Goal: Use online tool/utility: Utilize a website feature to perform a specific function

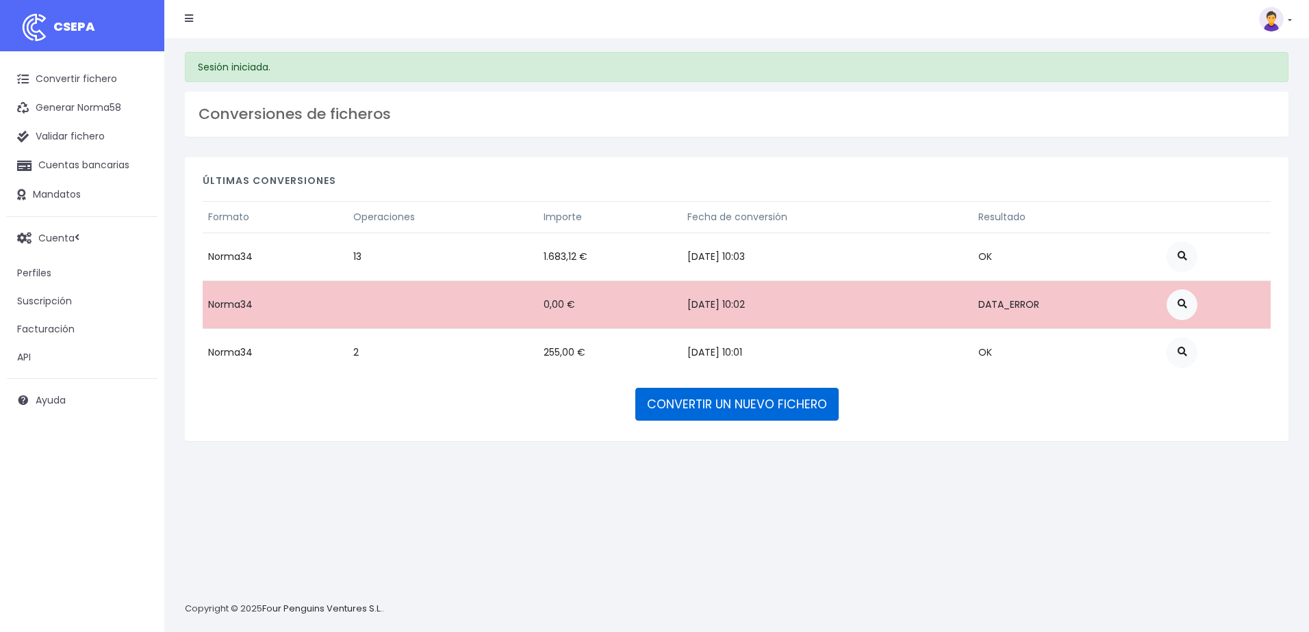
click at [749, 399] on link "CONVERTIR UN NUEVO FICHERO" at bounding box center [736, 404] width 203 height 33
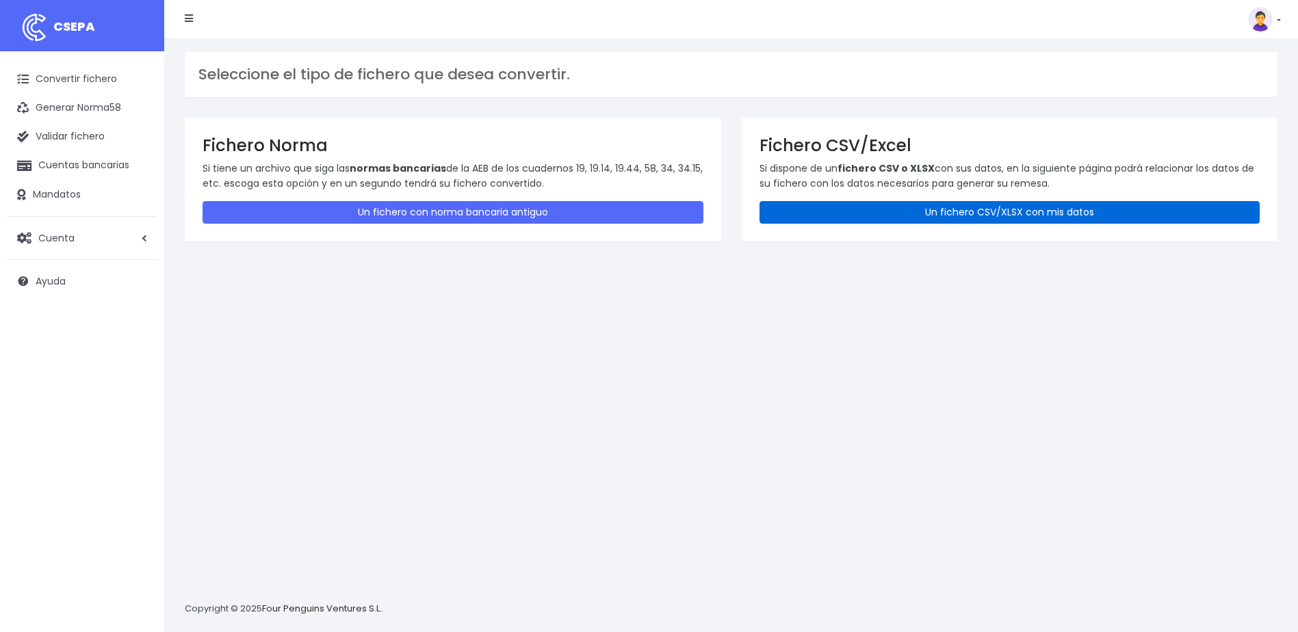
click at [964, 212] on link "Un fichero CSV/XLSX con mis datos" at bounding box center [1010, 212] width 501 height 23
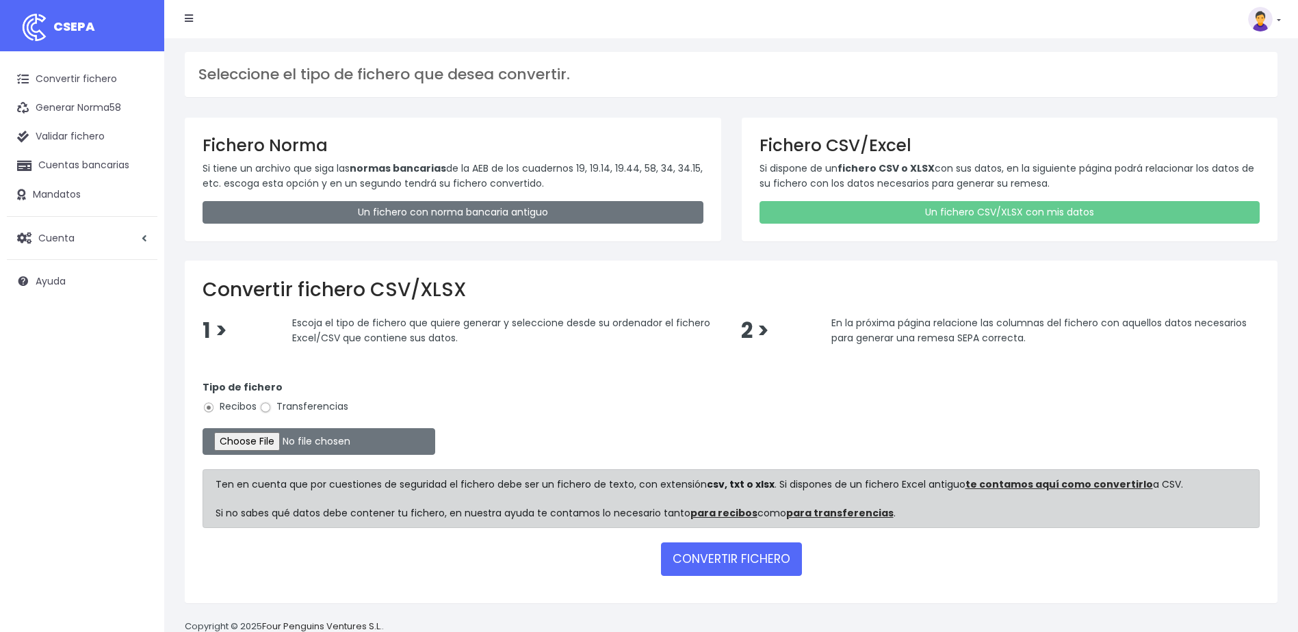
click at [267, 411] on input "Transferencias" at bounding box center [265, 408] width 12 height 12
radio input "true"
click at [268, 443] on input "file" at bounding box center [319, 441] width 233 height 27
type input "C:\fakepath\devoluciones sociedad 0530 importe total 2.246,63 eur .csv"
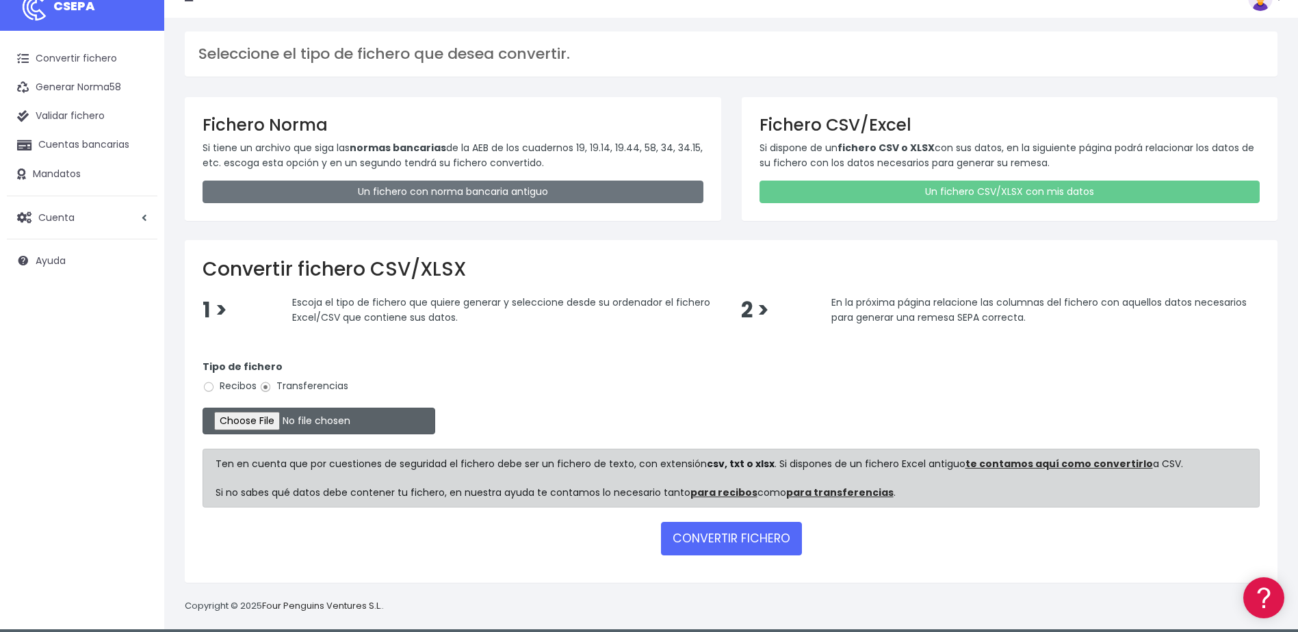
scroll to position [31, 0]
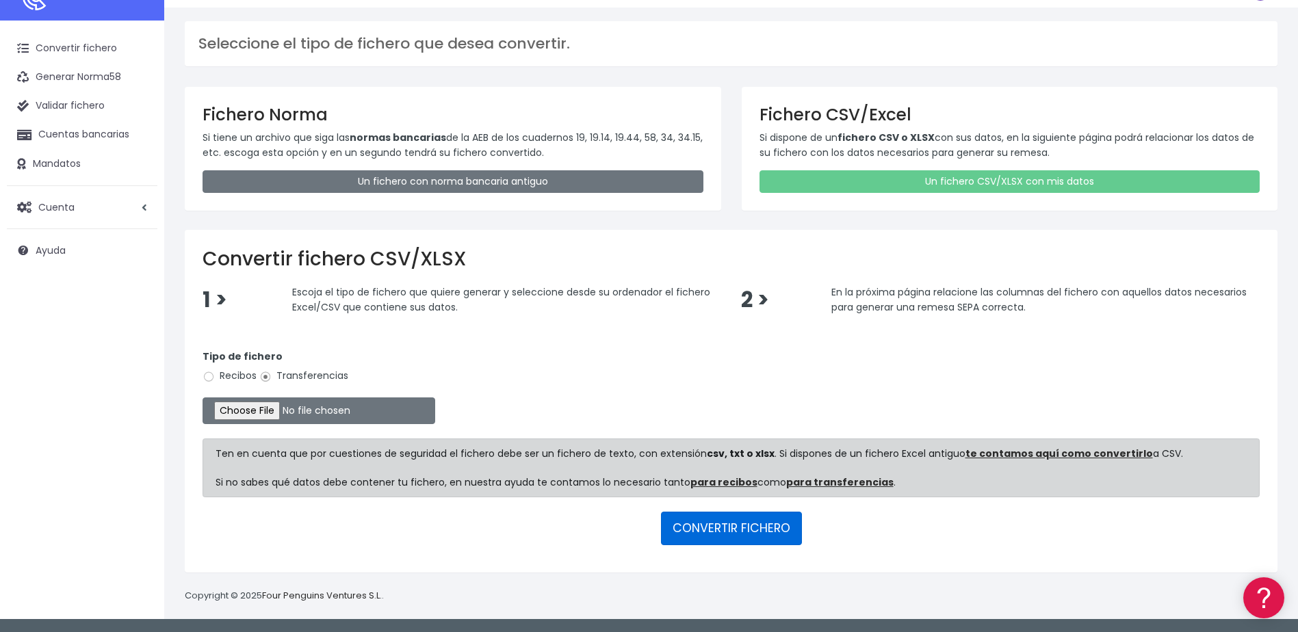
click at [717, 529] on button "CONVERTIR FICHERO" at bounding box center [731, 528] width 141 height 33
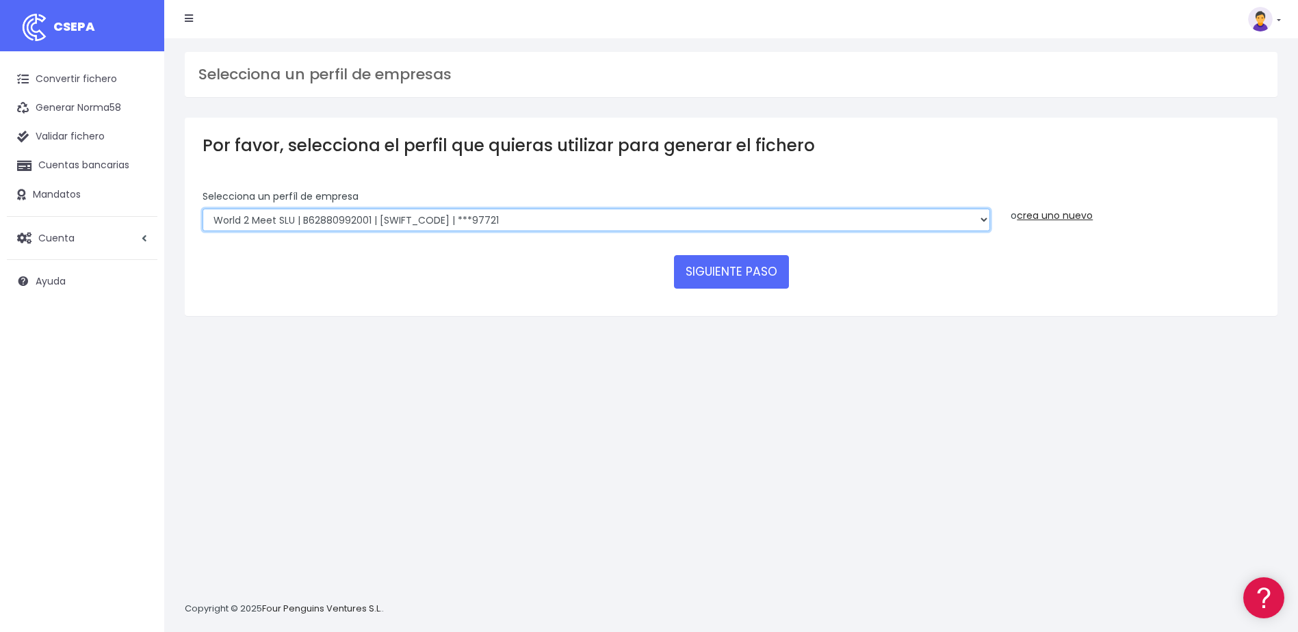
click at [711, 218] on select "World 2 Meet SLU | B62880992001 | BSABESBBXXX | ***97721 WORLD2MEET,S.L.U | B62…" at bounding box center [597, 220] width 788 height 23
select select "2124"
click at [203, 209] on select "World 2 Meet SLU | B62880992001 | BSABESBBXXX | ***97721 WORLD2MEET,S.L.U | B62…" at bounding box center [597, 220] width 788 height 23
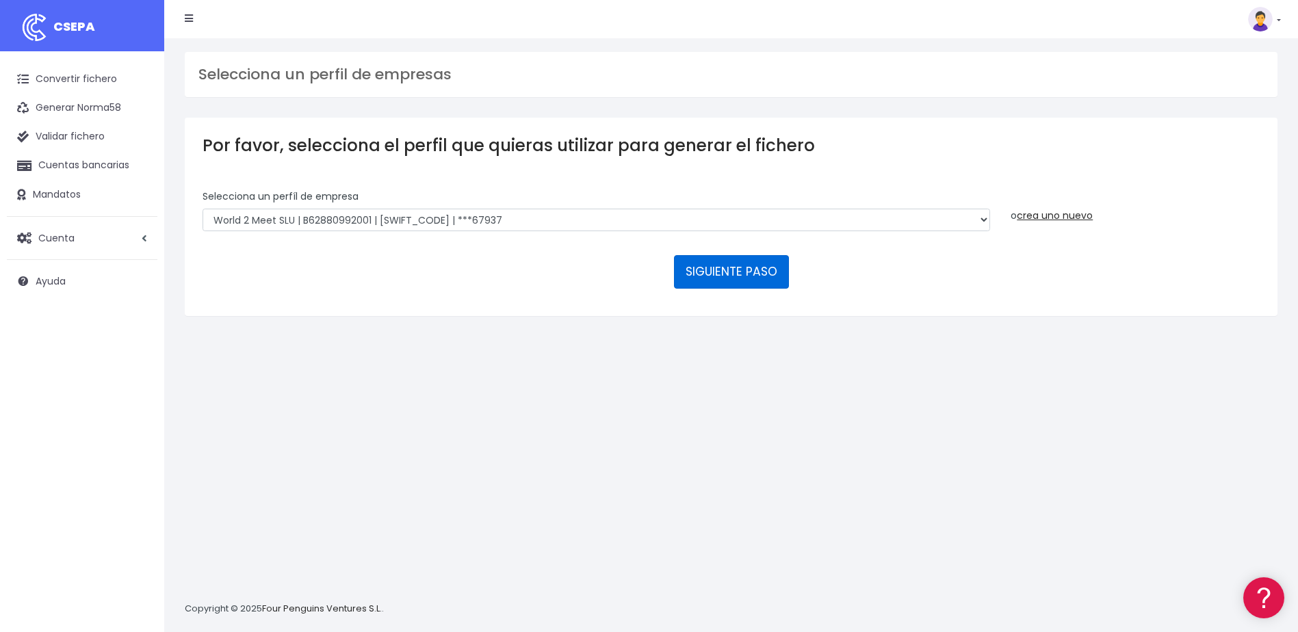
click at [738, 280] on button "SIGUIENTE PASO" at bounding box center [731, 271] width 115 height 33
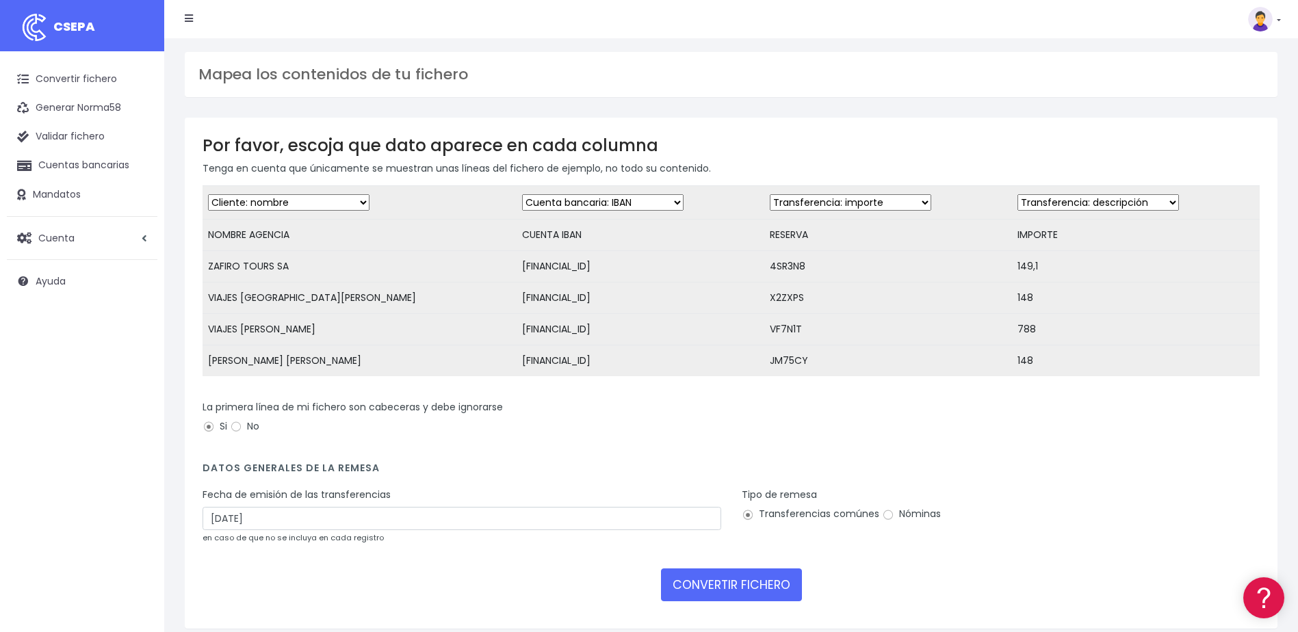
click at [864, 203] on select "Desechar campo Cliente: nombre Cliente: DNI Cliente: Email Cliente: referencia …" at bounding box center [851, 202] width 162 height 16
select select "description"
click at [770, 194] on select "Desechar campo Cliente: nombre Cliente: DNI Cliente: Email Cliente: referencia …" at bounding box center [851, 202] width 162 height 16
click at [1093, 208] on select "Desechar campo Cliente: nombre Cliente: DNI Cliente: Email Cliente: referencia …" at bounding box center [1099, 202] width 162 height 16
select select "amount"
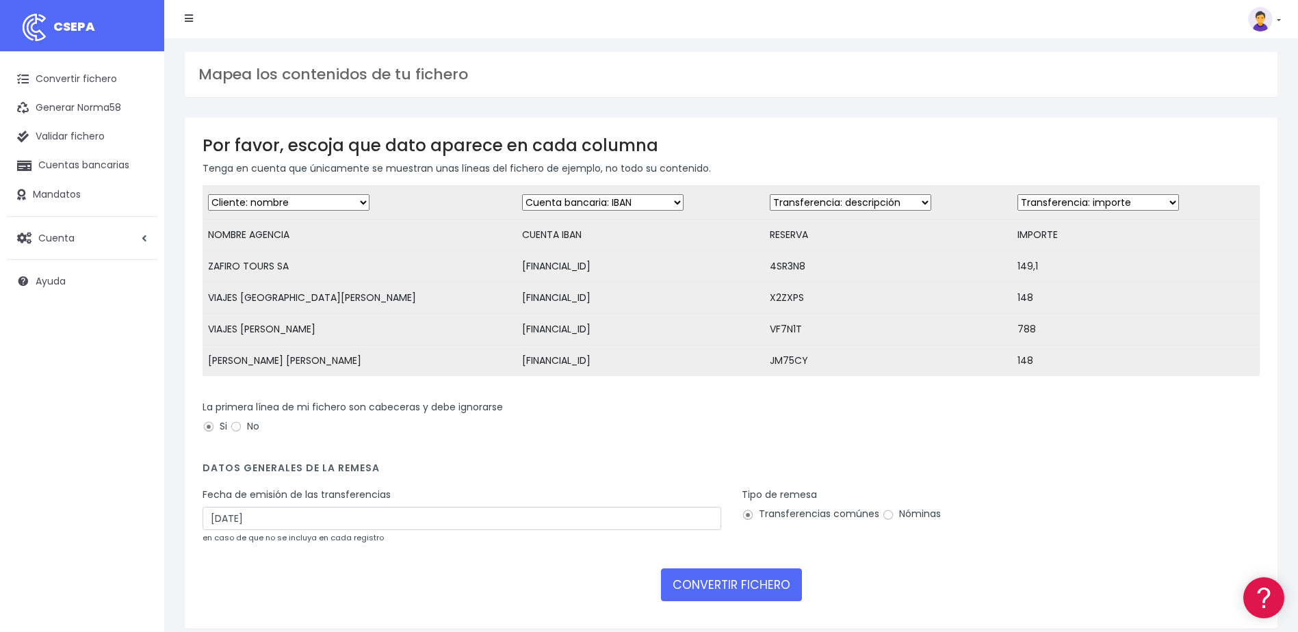
click at [1018, 194] on select "Desechar campo Cliente: nombre Cliente: DNI Cliente: Email Cliente: referencia …" at bounding box center [1099, 202] width 162 height 16
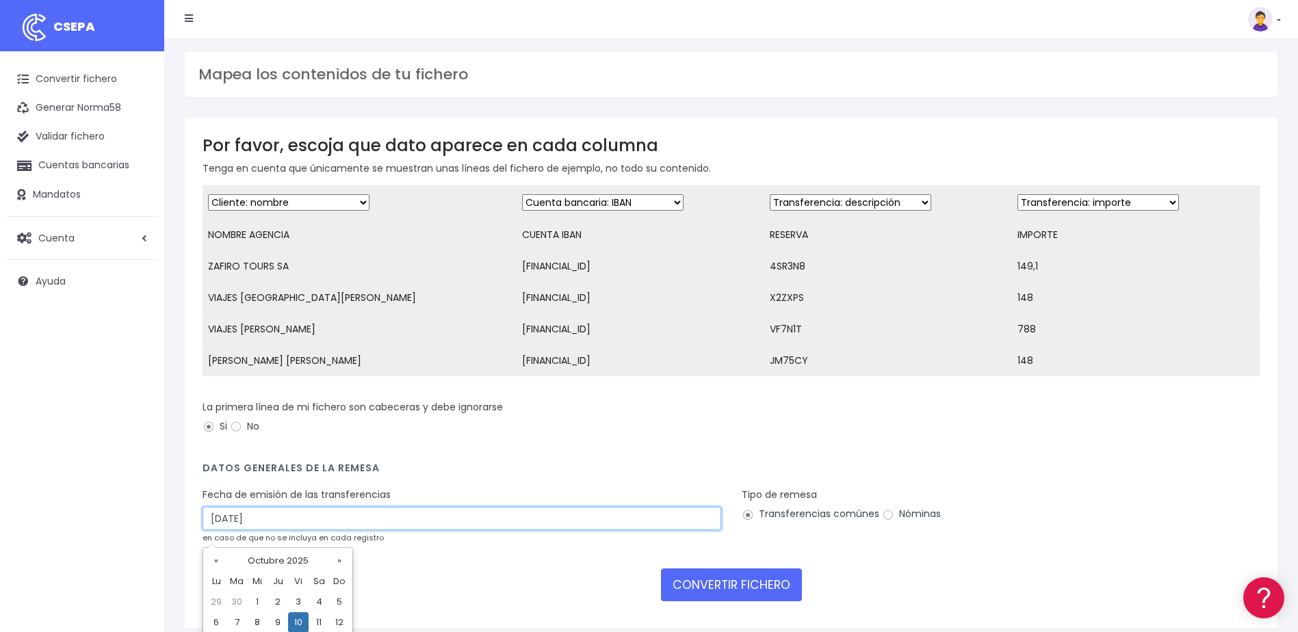
drag, startPoint x: 218, startPoint y: 528, endPoint x: 192, endPoint y: 527, distance: 25.3
click at [192, 527] on div "Fecha de emisión de las transferencias 10/10/2025 en caso de que no se incluya …" at bounding box center [461, 521] width 539 height 66
type input "08/10/2025"
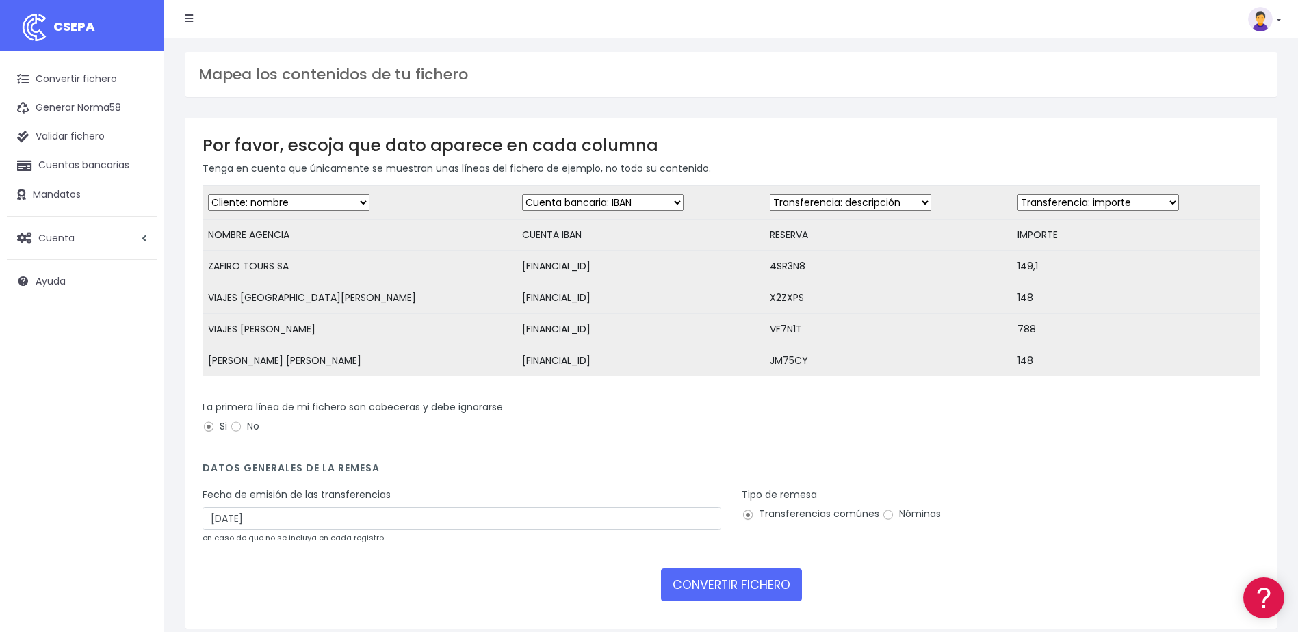
click at [1039, 493] on form "Desechar campo Cliente: nombre Cliente: DNI Cliente: Email Cliente: referencia …" at bounding box center [731, 398] width 1057 height 426
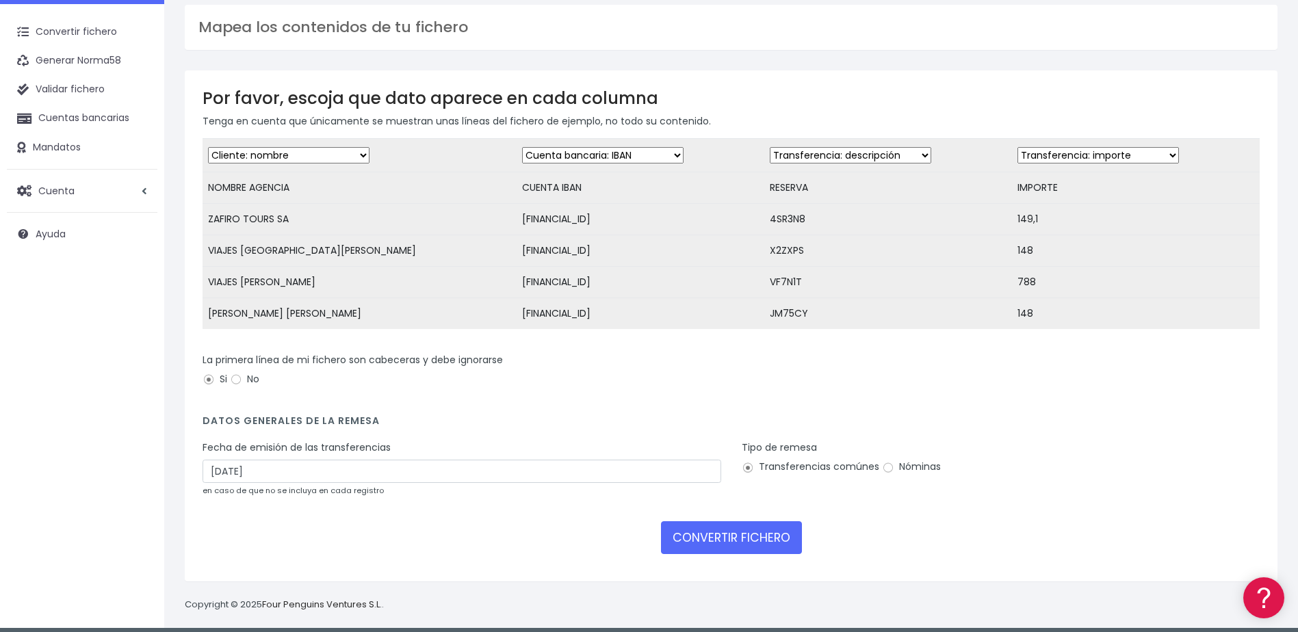
scroll to position [66, 0]
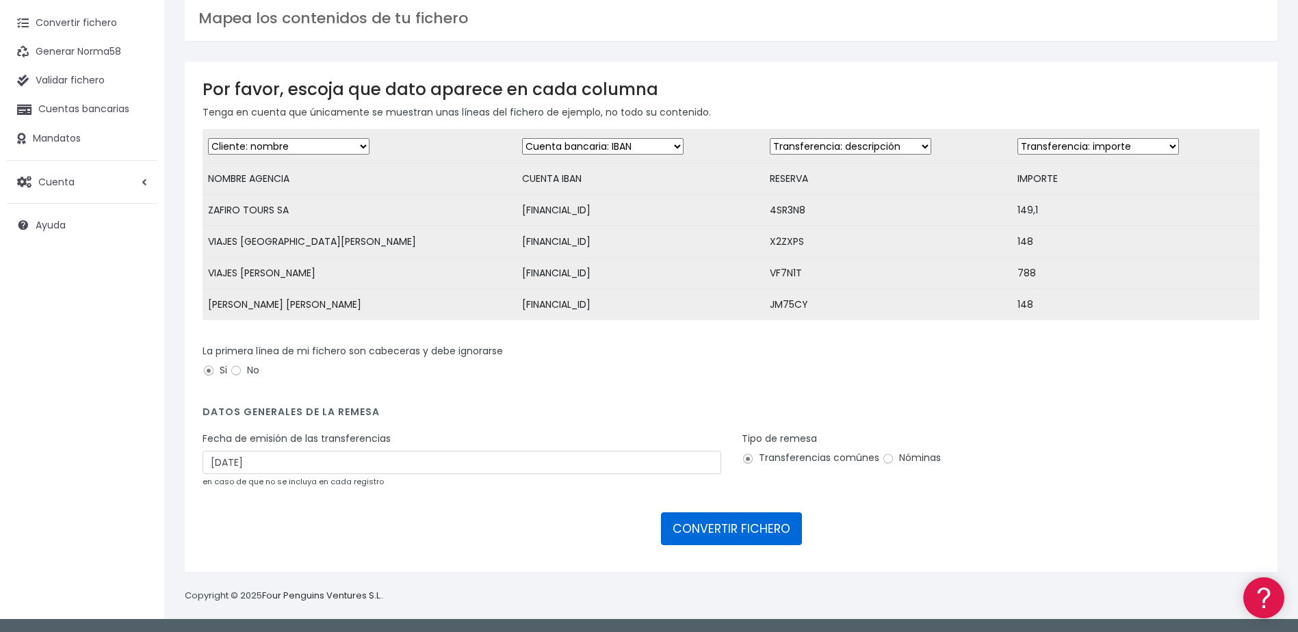
click at [673, 530] on button "CONVERTIR FICHERO" at bounding box center [731, 529] width 141 height 33
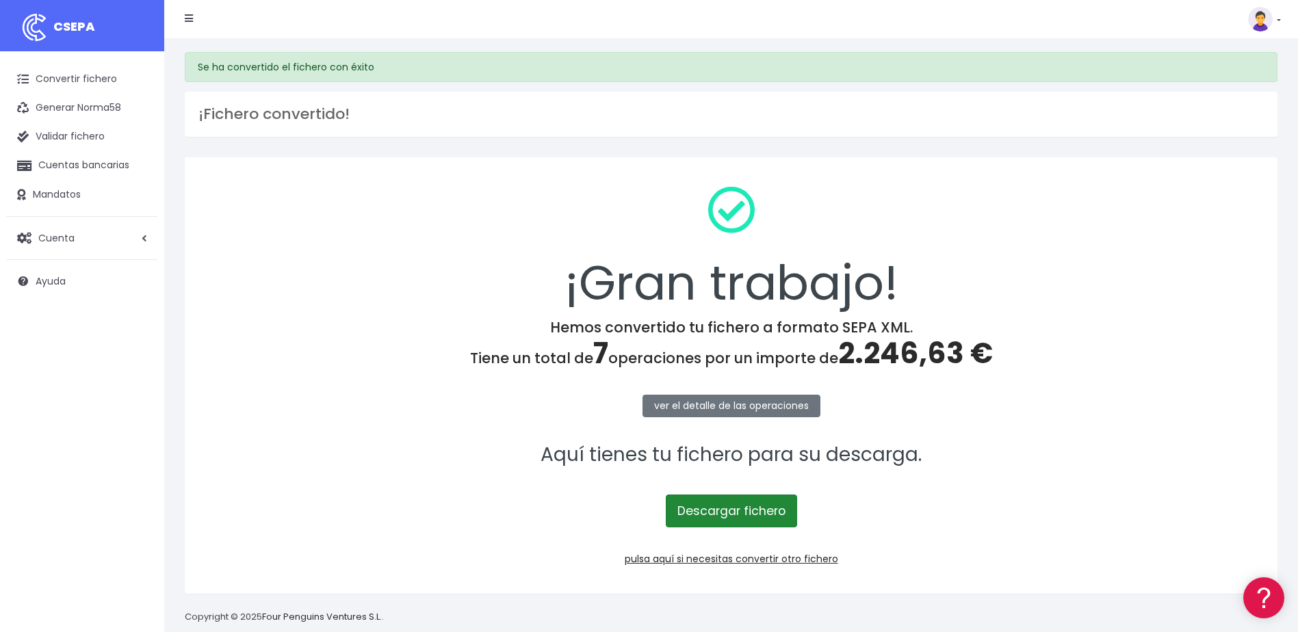
click at [767, 517] on link "Descargar fichero" at bounding box center [731, 511] width 131 height 33
